Goal: Information Seeking & Learning: Learn about a topic

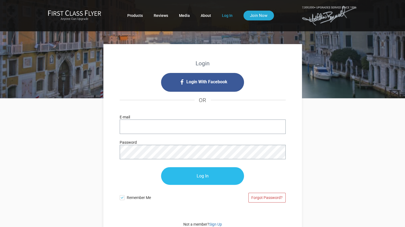
type input "[EMAIL_ADDRESS][DOMAIN_NAME]"
click at [193, 175] on input "Log In" at bounding box center [202, 176] width 83 height 18
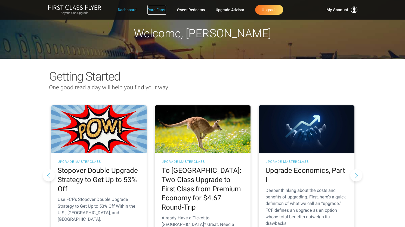
click at [152, 11] on link "Rare Fares" at bounding box center [156, 10] width 19 height 10
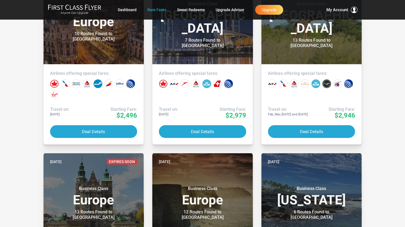
scroll to position [870, 0]
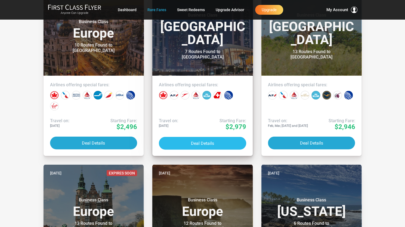
click at [218, 143] on button "Deal Details" at bounding box center [202, 143] width 87 height 13
